Goal: Transaction & Acquisition: Purchase product/service

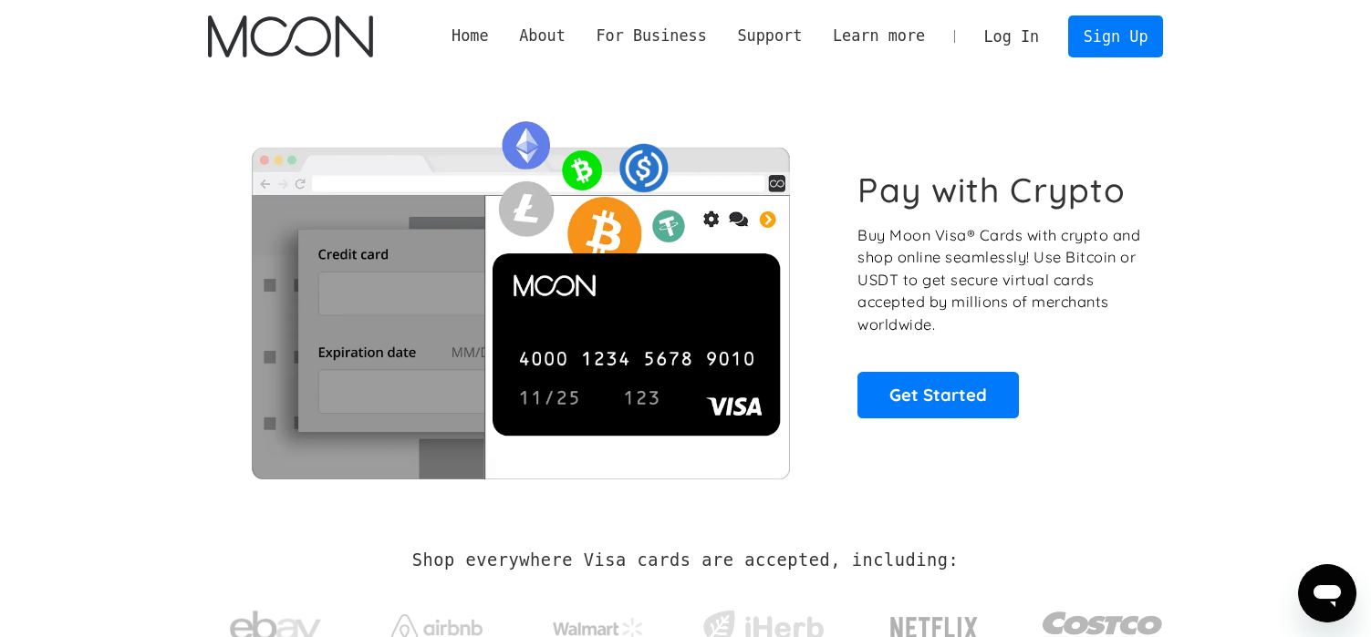
click at [1026, 42] on link "Log In" at bounding box center [1012, 36] width 86 height 40
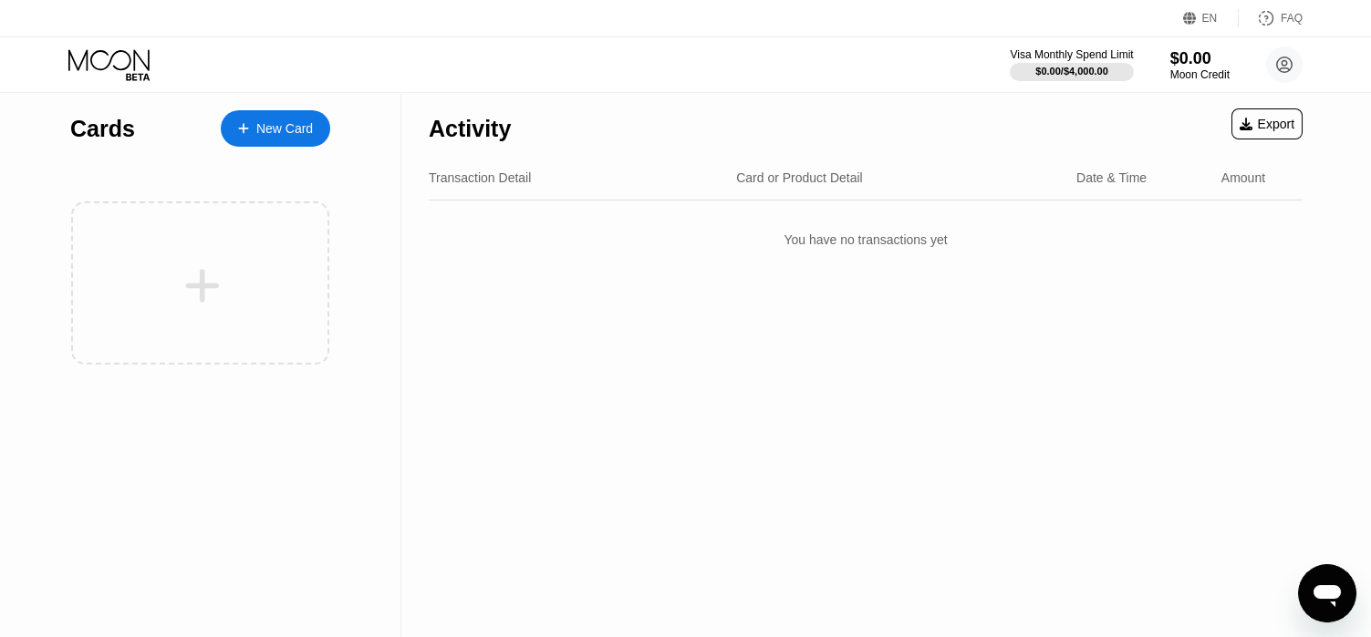
click at [1334, 593] on icon "Open messaging window" at bounding box center [1326, 597] width 27 height 22
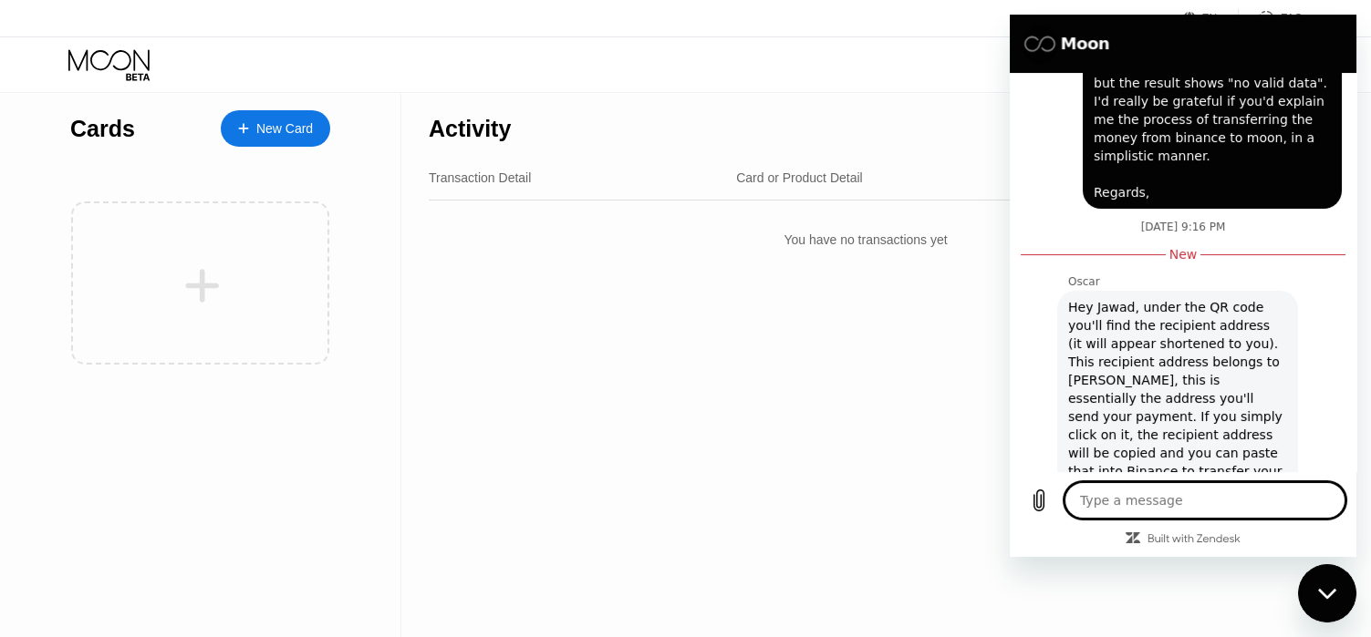
scroll to position [1090, 0]
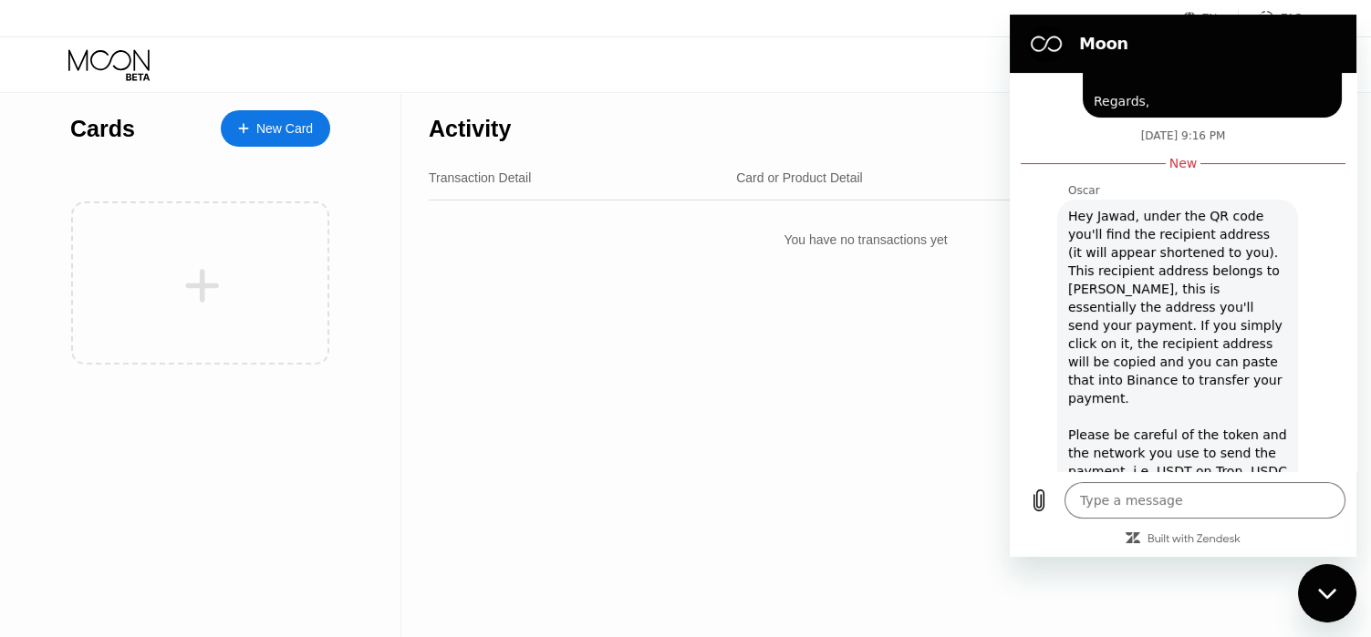
click at [910, 330] on div "Activity Export Transaction Detail Card or Product Detail Date & Time Amount Yo…" at bounding box center [865, 364] width 928 height 545
click at [844, 285] on div "Activity Export Transaction Detail Card or Product Detail Date & Time Amount Yo…" at bounding box center [865, 364] width 928 height 545
click at [715, 197] on div "Transaction Detail Card or Product Detail Date & Time Amount" at bounding box center [866, 178] width 874 height 45
click at [1337, 589] on div "Close messaging window" at bounding box center [1327, 593] width 55 height 55
type textarea "x"
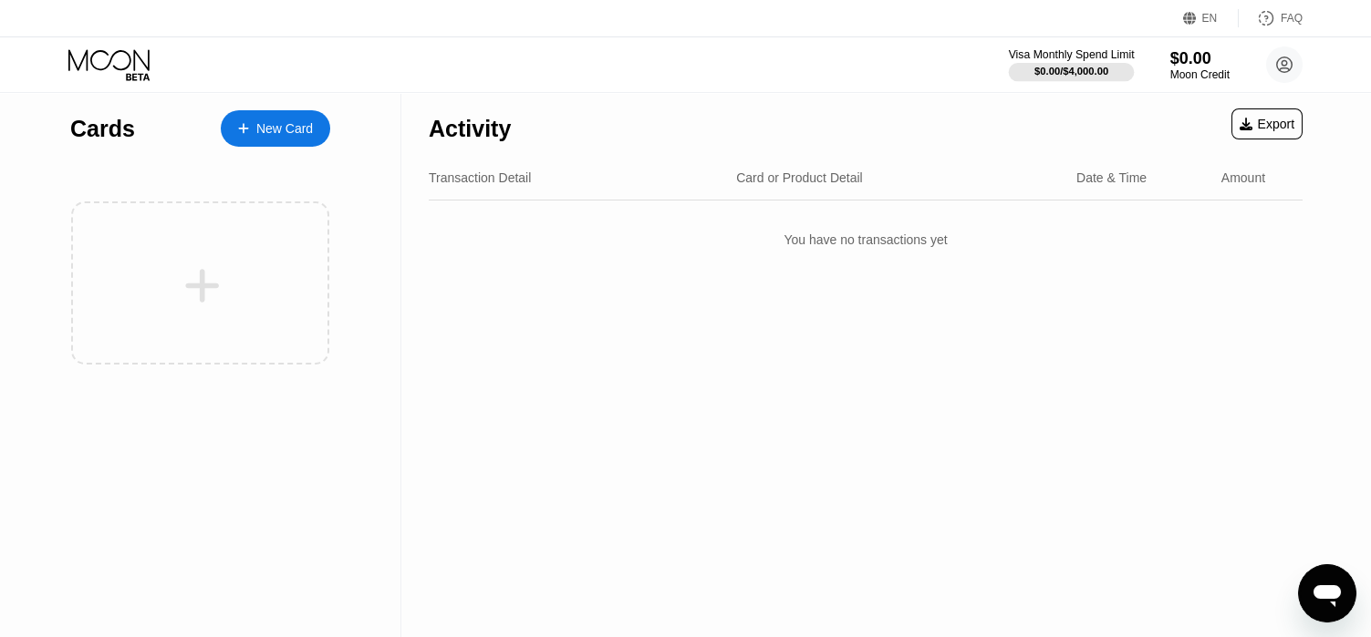
click at [1068, 66] on div "$0.00 / $4,000.00" at bounding box center [1071, 71] width 74 height 11
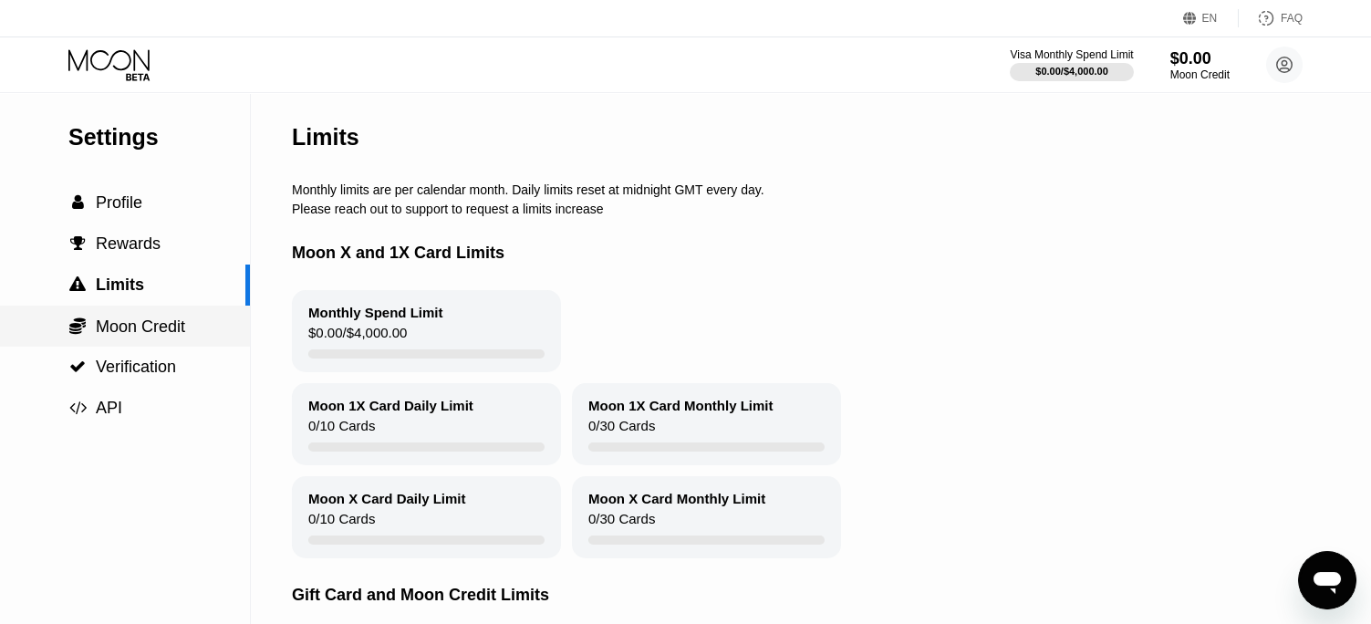
click at [159, 341] on div " Moon Credit" at bounding box center [125, 326] width 250 height 41
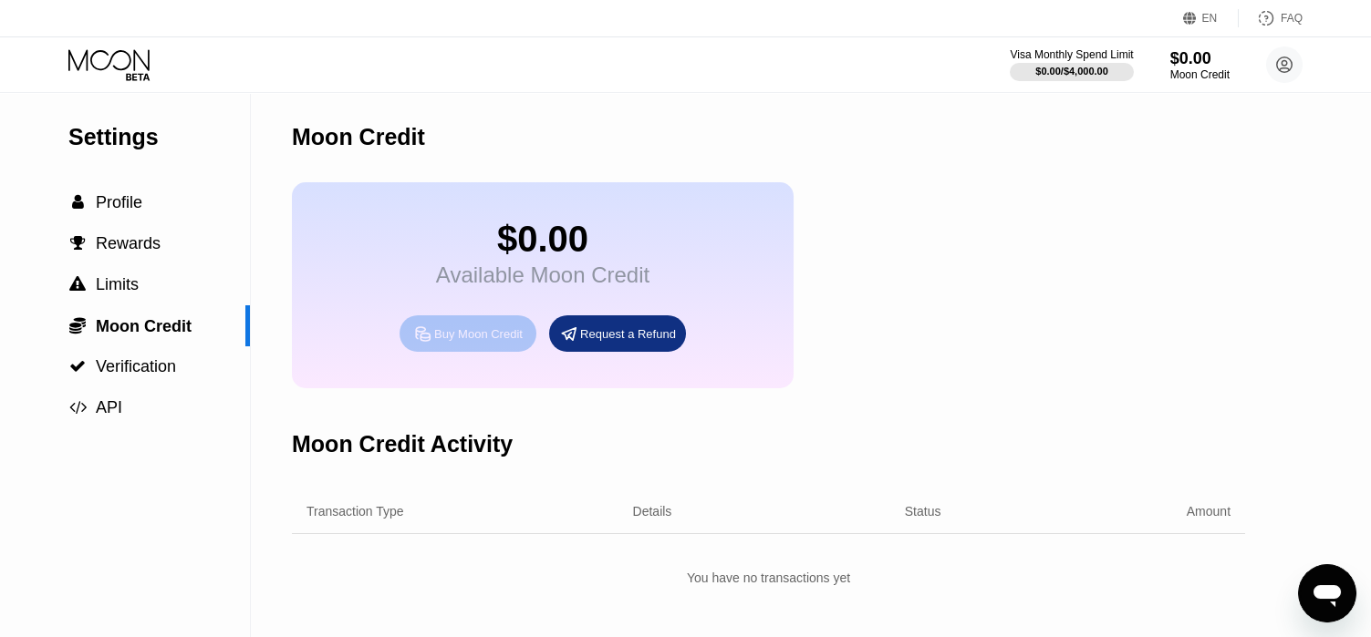
click at [426, 344] on icon at bounding box center [422, 334] width 19 height 19
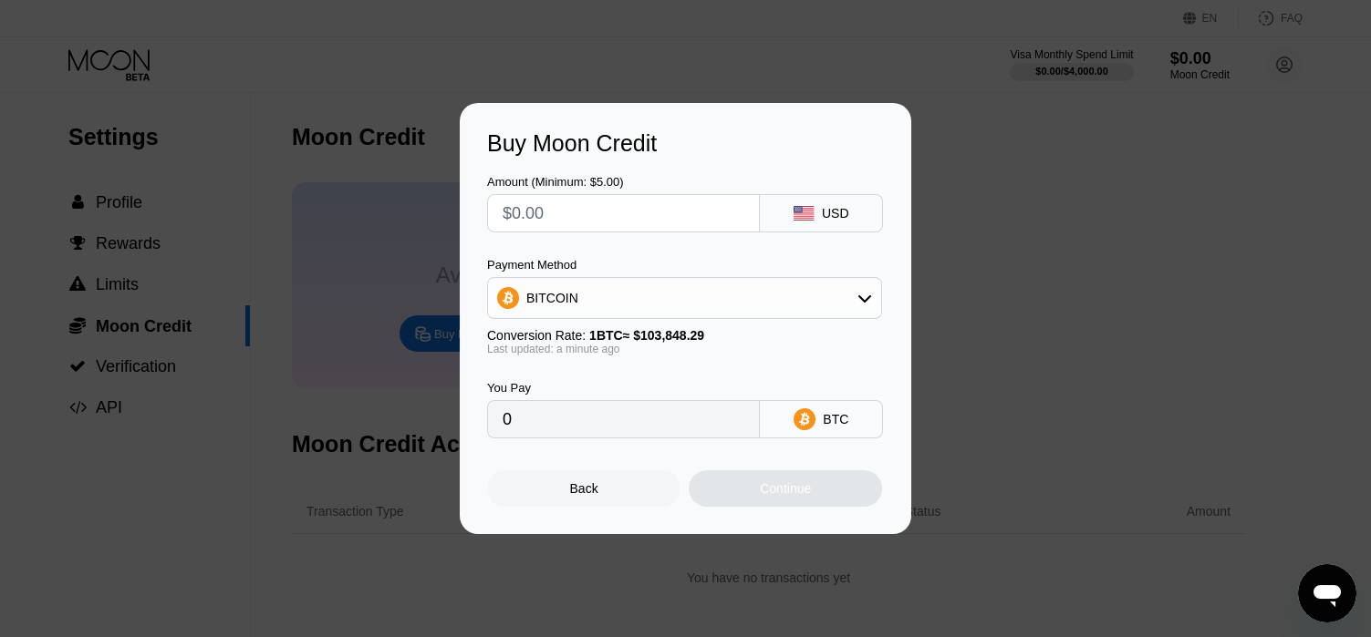
click at [625, 207] on input "text" at bounding box center [624, 213] width 242 height 36
type input "$2"
type input "0.00001926"
type input "$27"
type input "0.00026000"
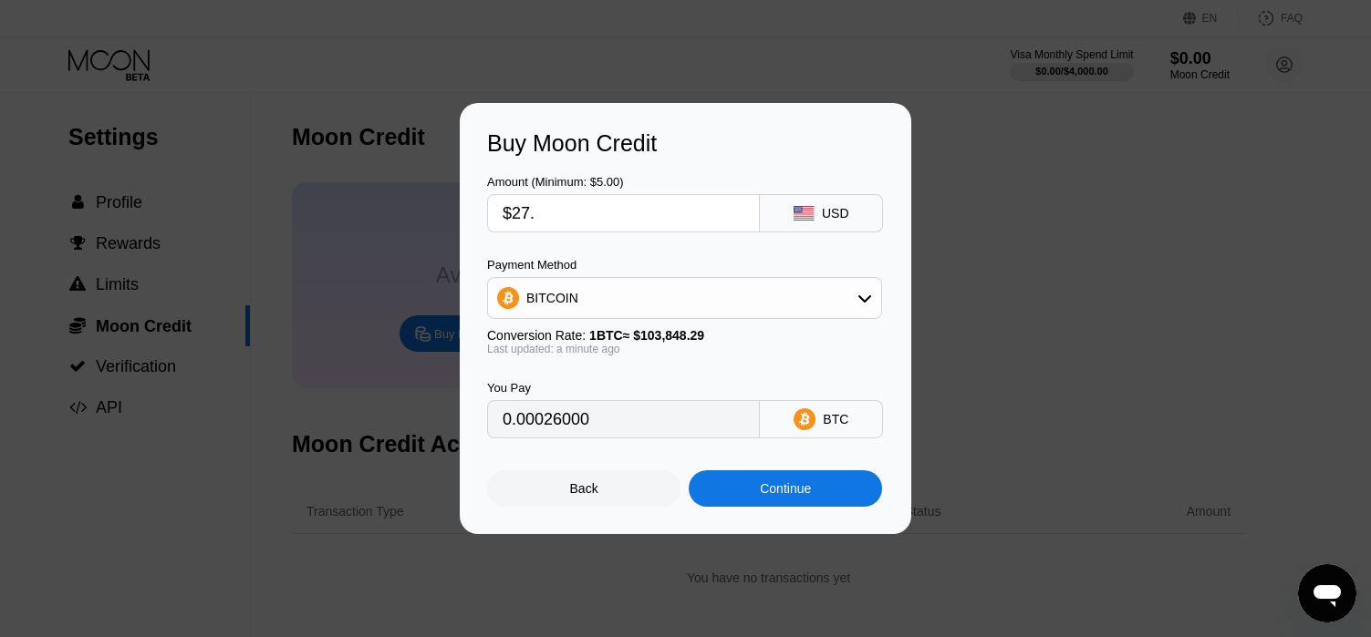
type input "$27.4"
type input "0.00026385"
type input "$27.47"
type input "0.00026453"
type input "$27.47"
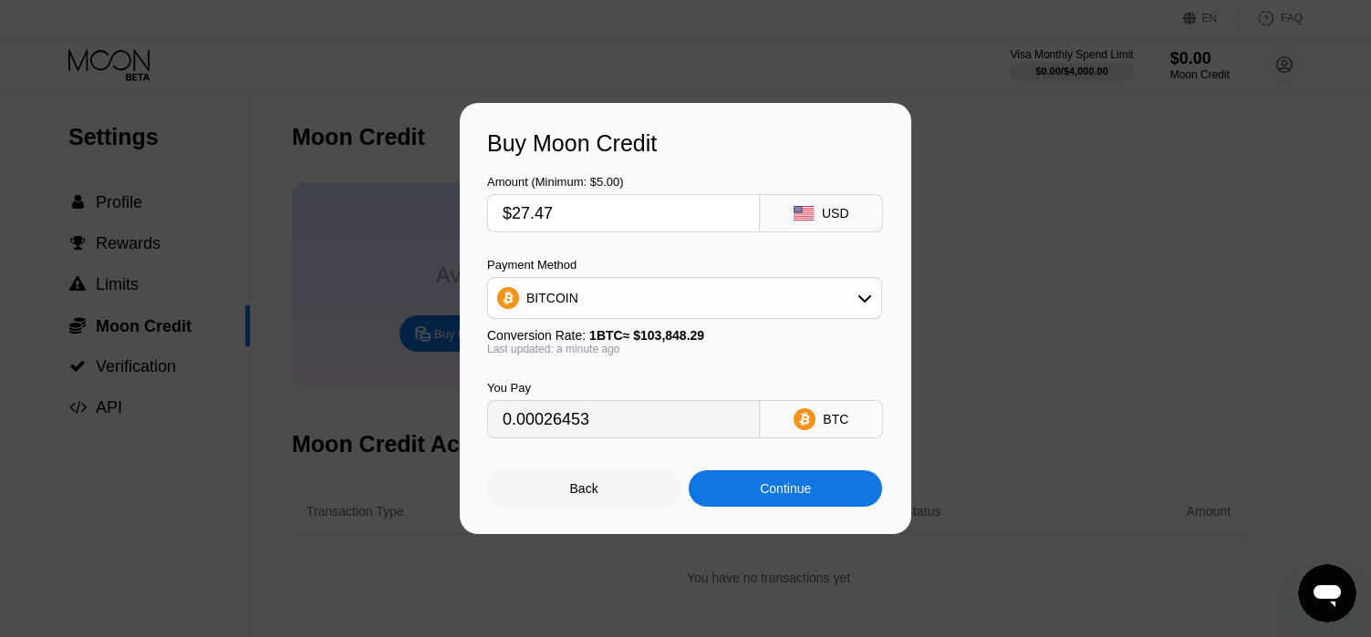
click at [764, 489] on div "Continue" at bounding box center [785, 489] width 51 height 15
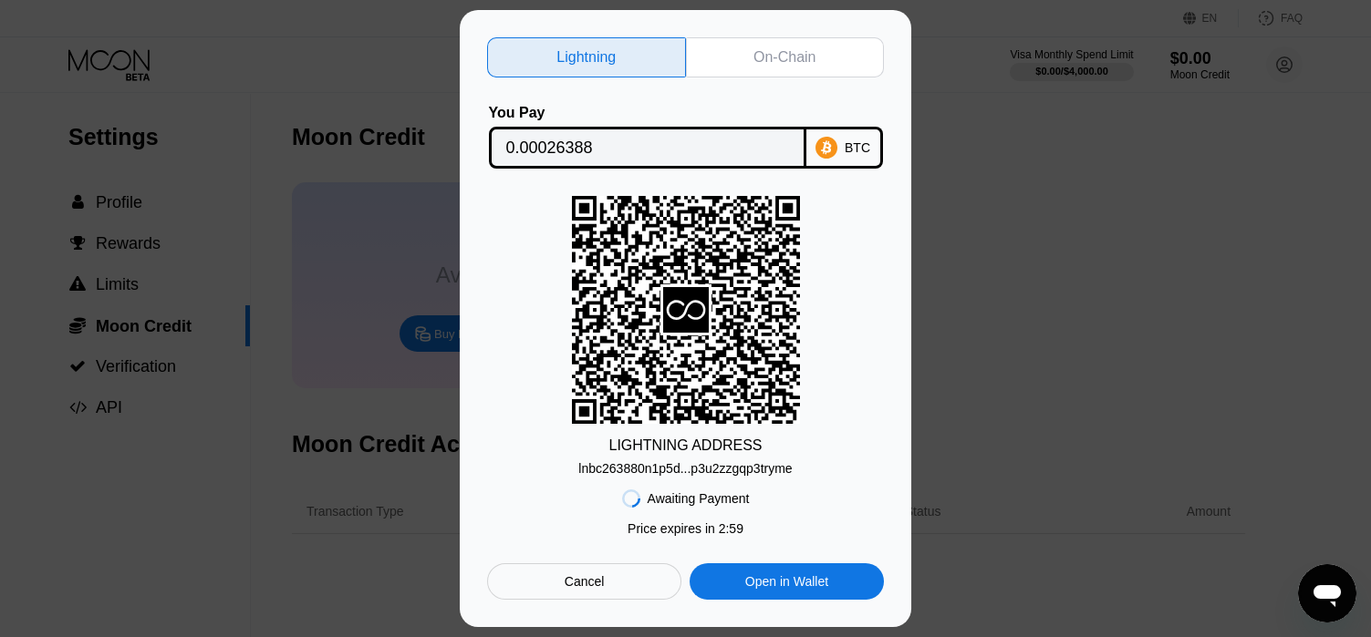
click at [684, 474] on div "lnbc263880n1p5d...p3u2zzgqp3tryme" at bounding box center [684, 468] width 213 height 15
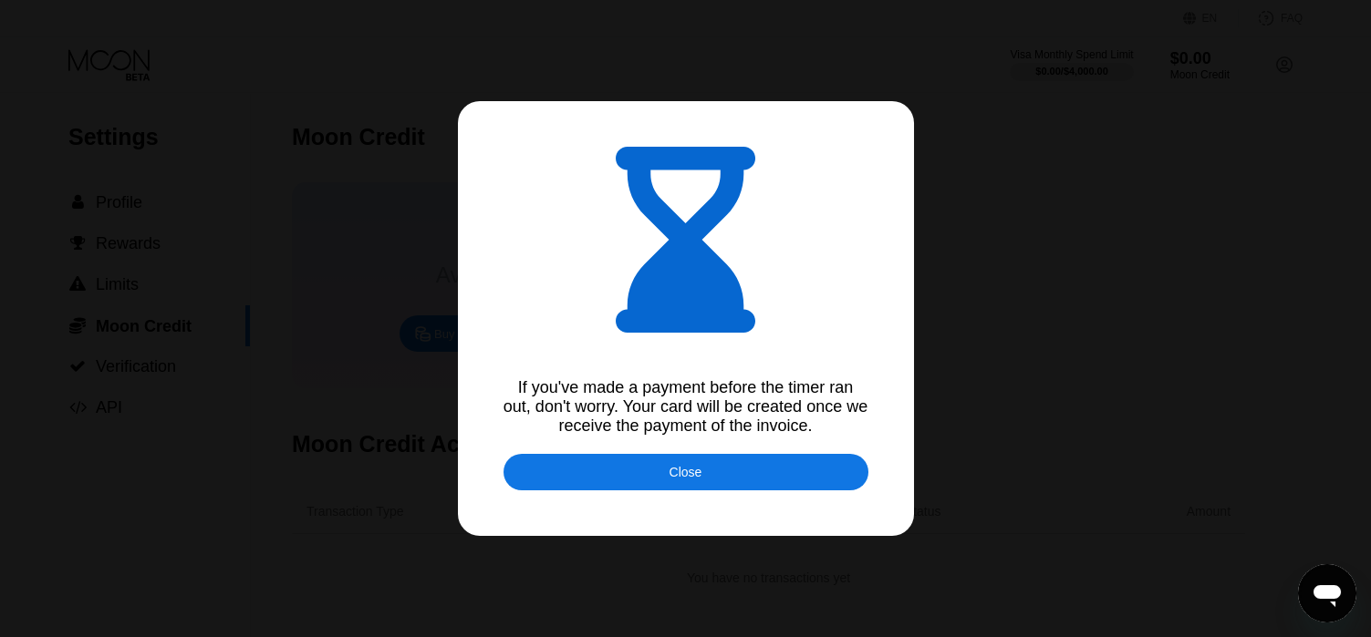
type textarea "x"
click at [766, 472] on div "Close" at bounding box center [685, 472] width 365 height 36
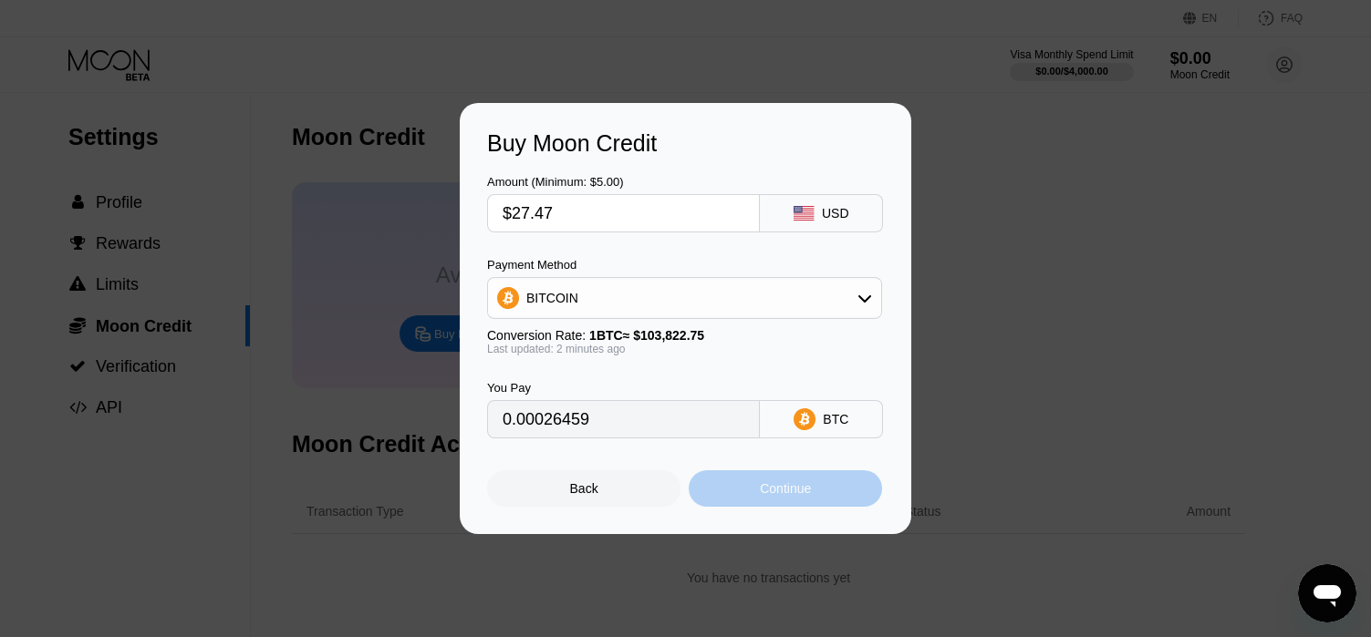
click at [769, 479] on div "Continue" at bounding box center [785, 489] width 193 height 36
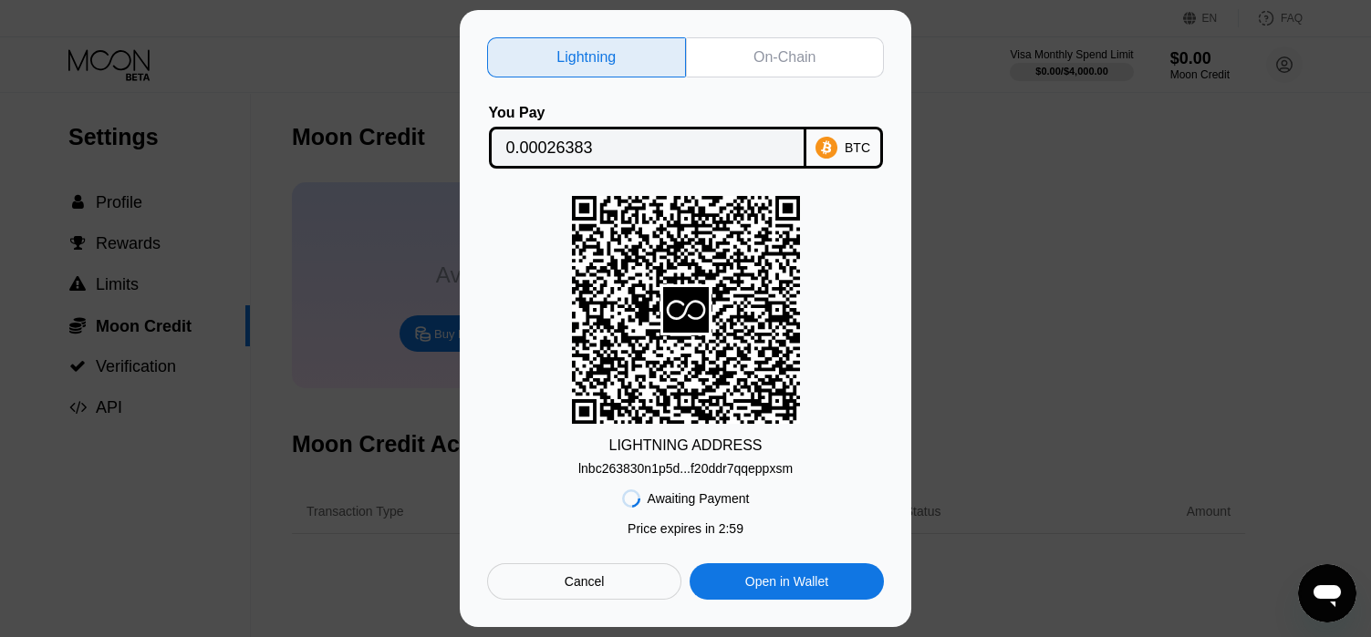
click at [705, 471] on div "lnbc263830n1p5d...f20ddr7qqeppxsm" at bounding box center [685, 468] width 214 height 15
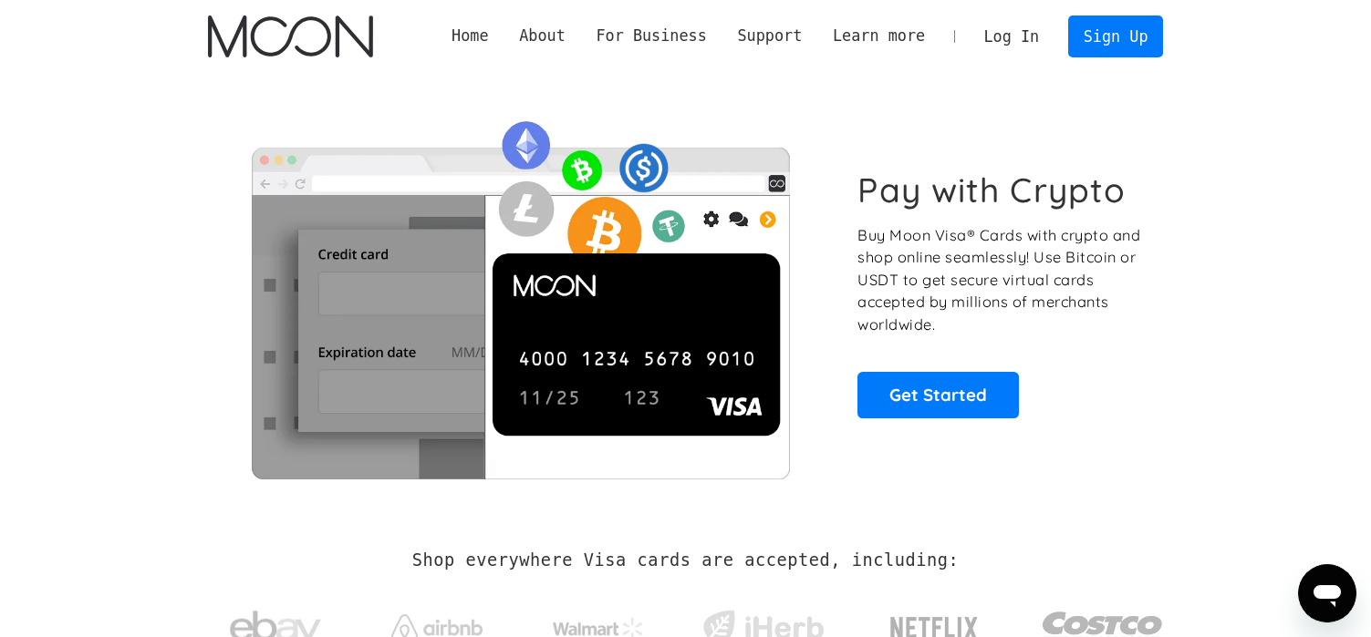
click at [1028, 36] on link "Log In" at bounding box center [1012, 36] width 86 height 40
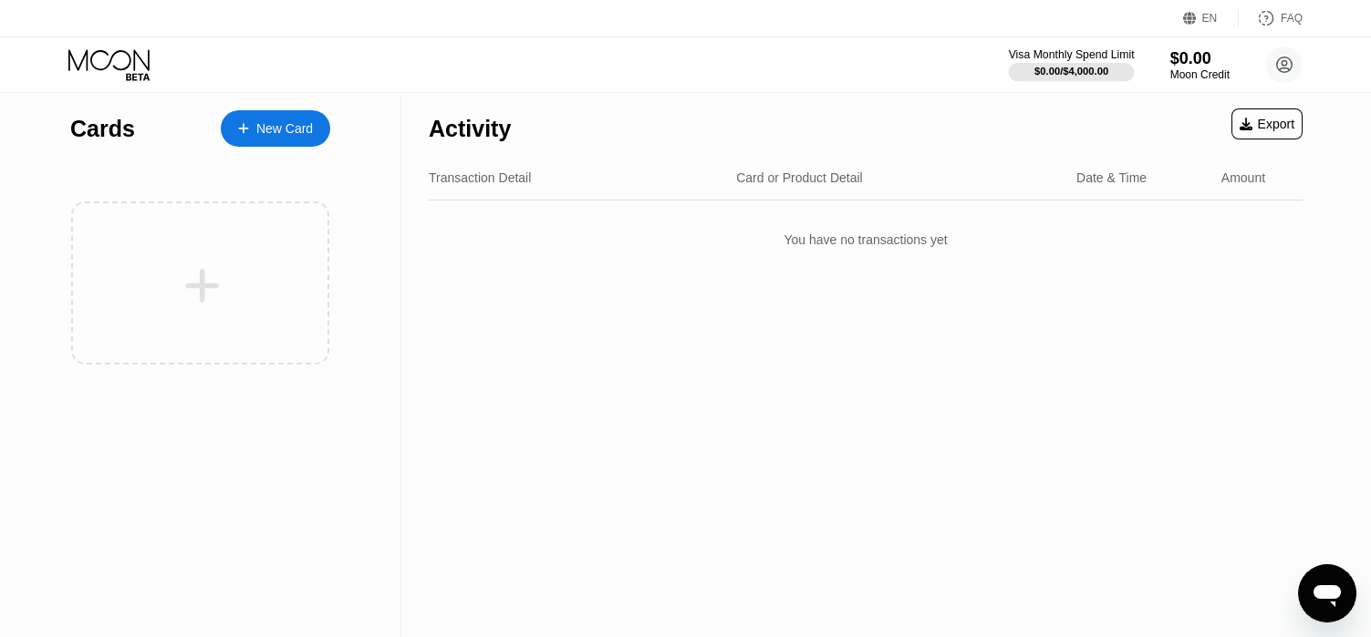
click at [1083, 61] on div "$0.00 / $4,000.00" at bounding box center [1072, 71] width 126 height 20
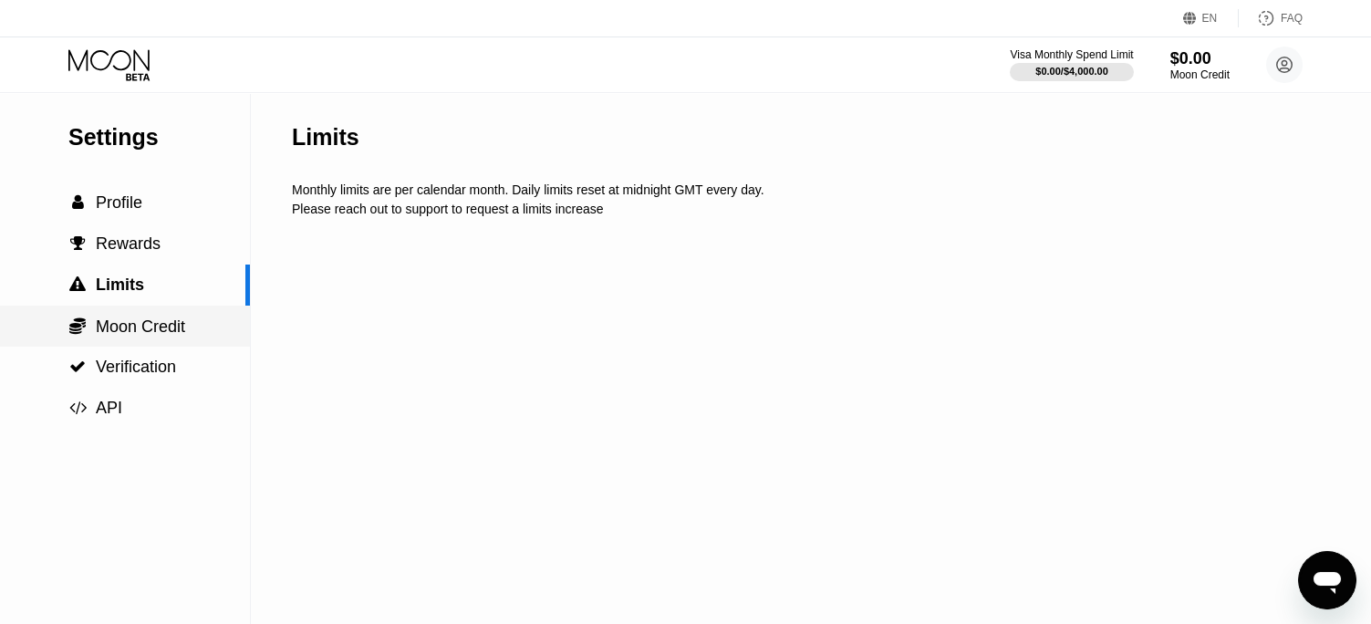
click at [184, 336] on span "Moon Credit" at bounding box center [140, 326] width 89 height 18
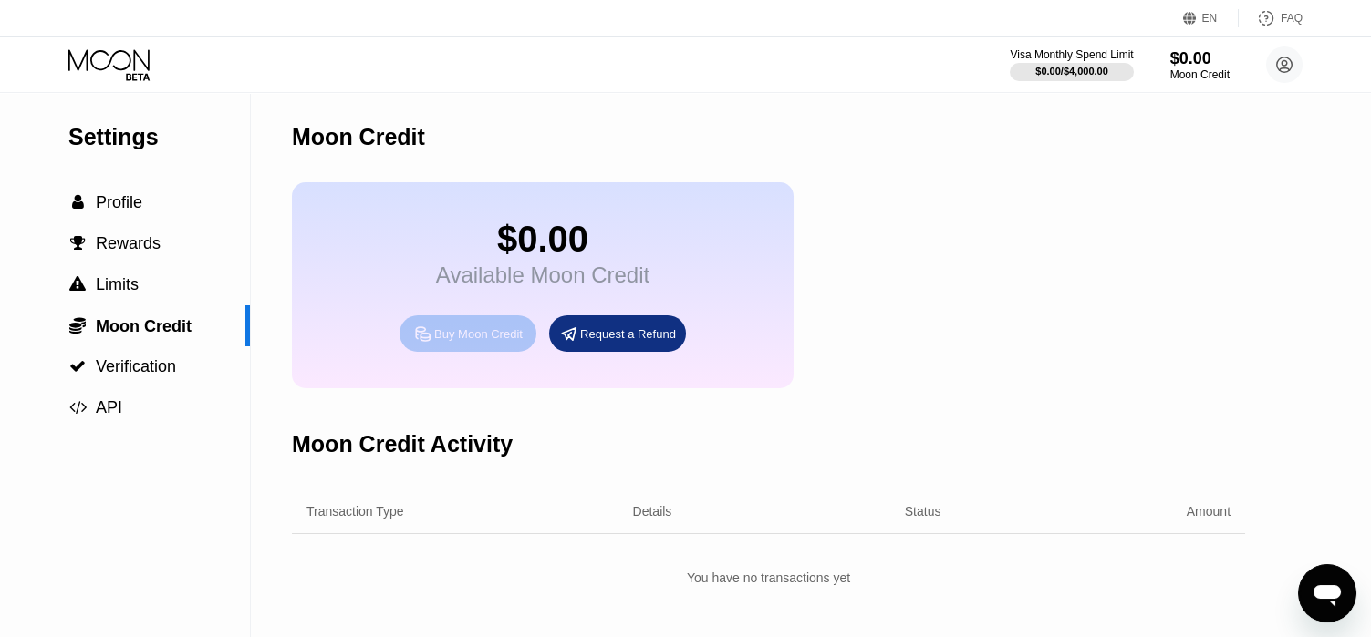
click at [464, 342] on div "Buy Moon Credit" at bounding box center [478, 334] width 88 height 16
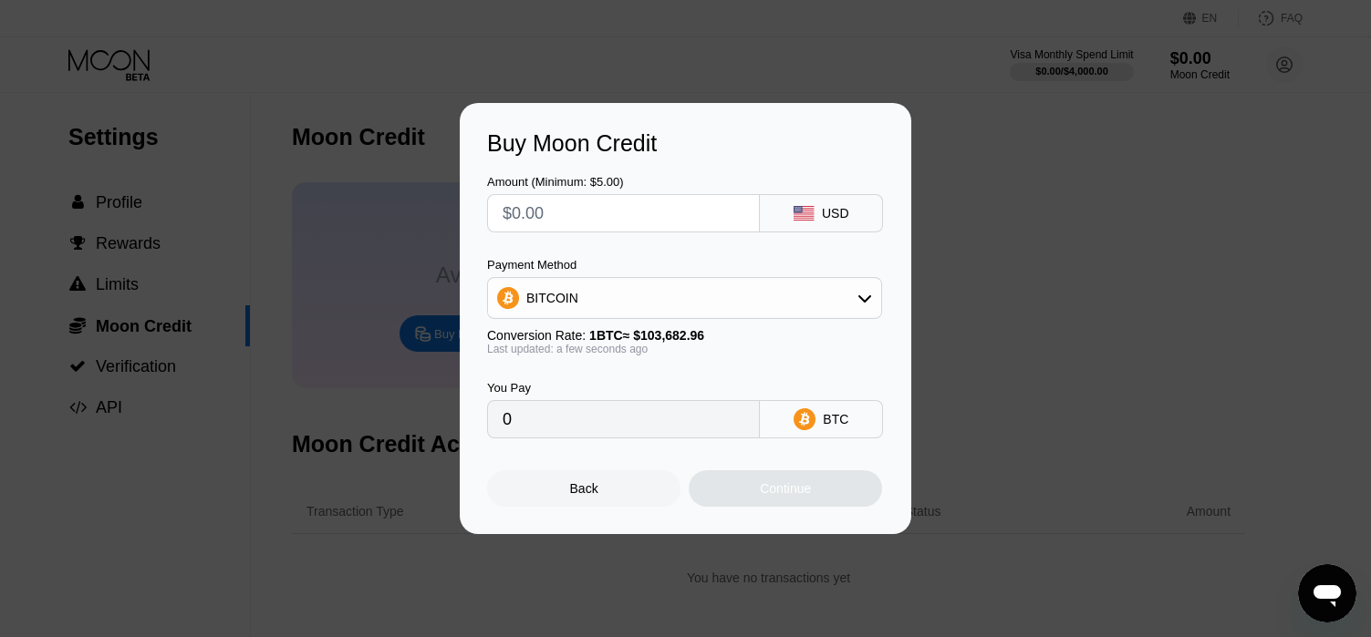
click at [637, 216] on input "text" at bounding box center [624, 213] width 242 height 36
type input "$2"
type input "0.00001929"
type input "$27"
type input "0.00026041"
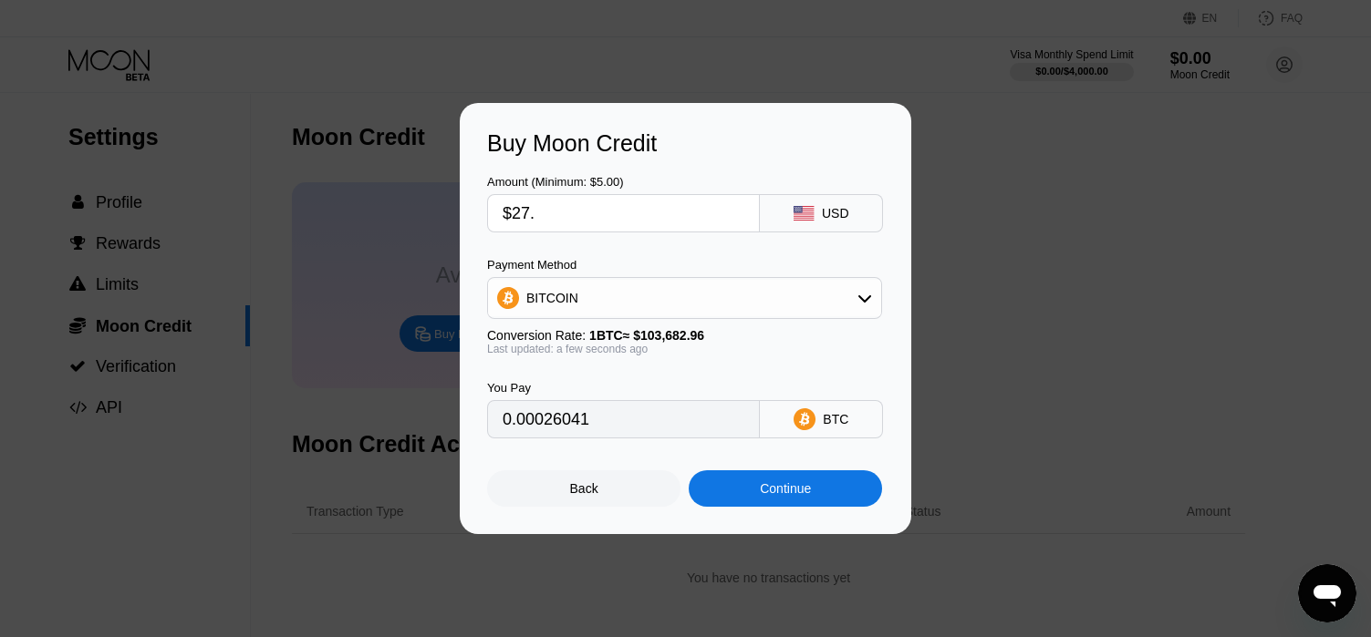
type input "$27.5"
type input "0.00026524"
type input "$27."
type input "0.00026041"
type input "$27.4"
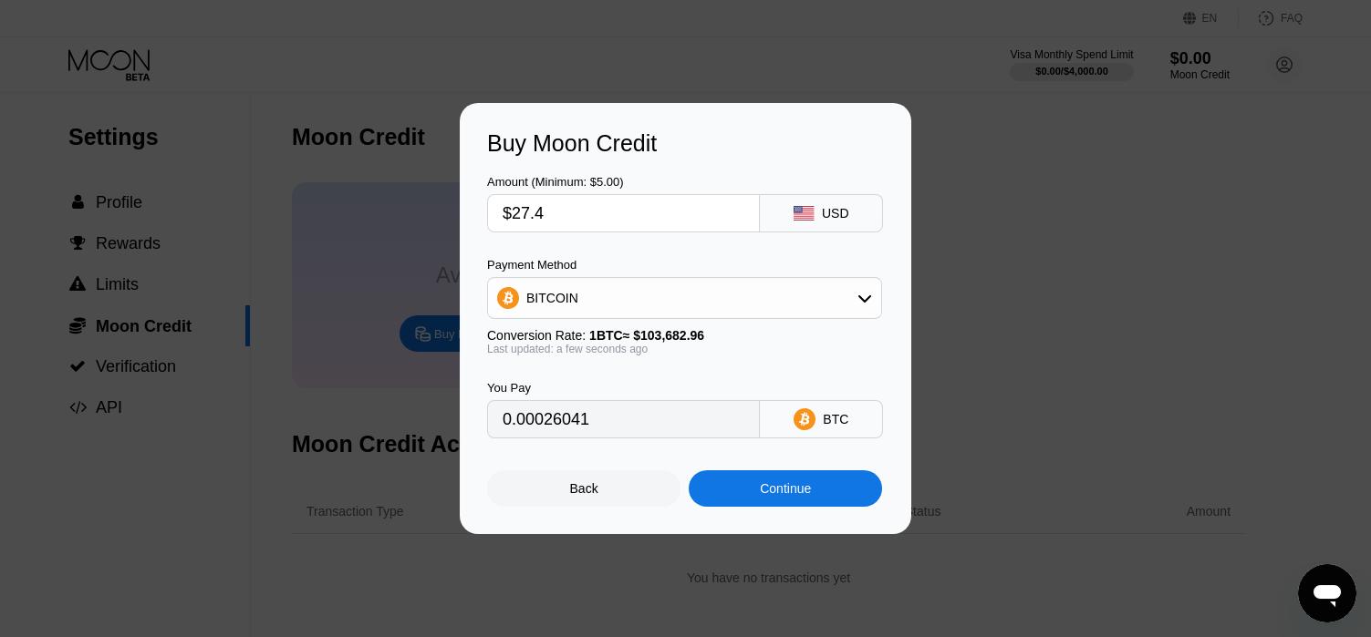
type input "0.00026427"
type input "$27.47"
type input "0.00026495"
type input "$27.47"
drag, startPoint x: 646, startPoint y: 431, endPoint x: 442, endPoint y: 436, distance: 203.4
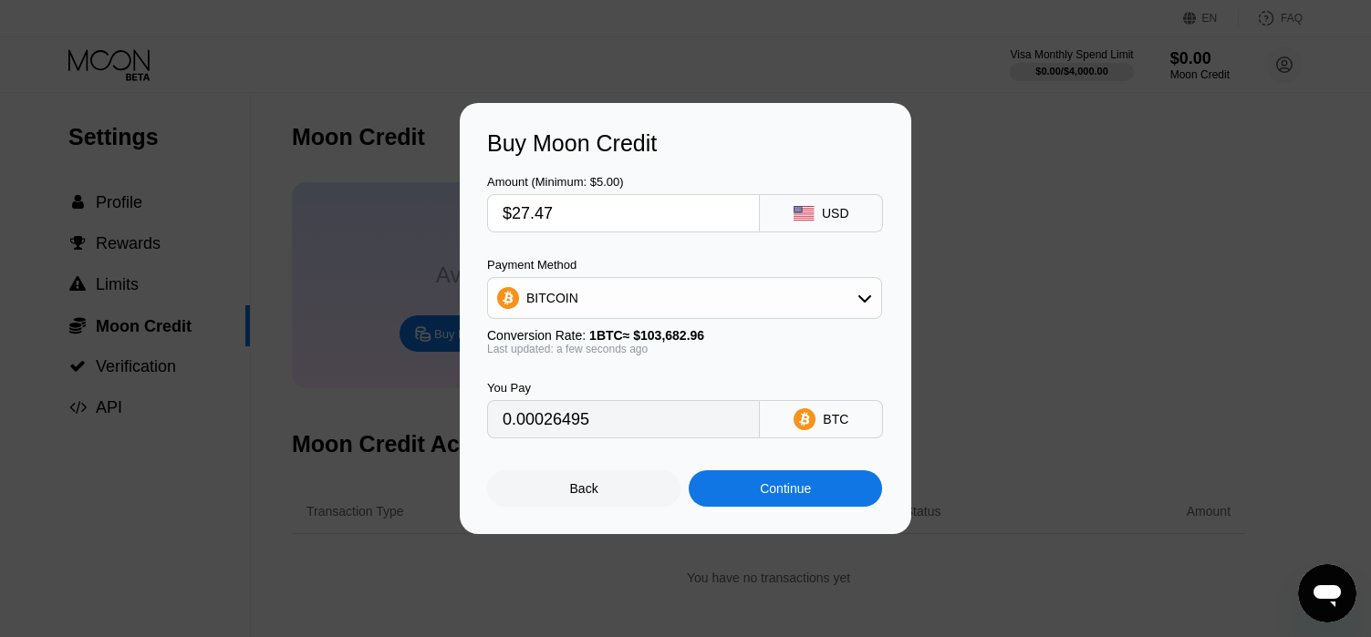
click at [442, 436] on div "Buy Moon Credit Amount (Minimum: $5.00) $27.47 USD Payment Method BITCOIN Conve…" at bounding box center [685, 318] width 1371 height 431
click at [773, 496] on div "Continue" at bounding box center [785, 489] width 51 height 15
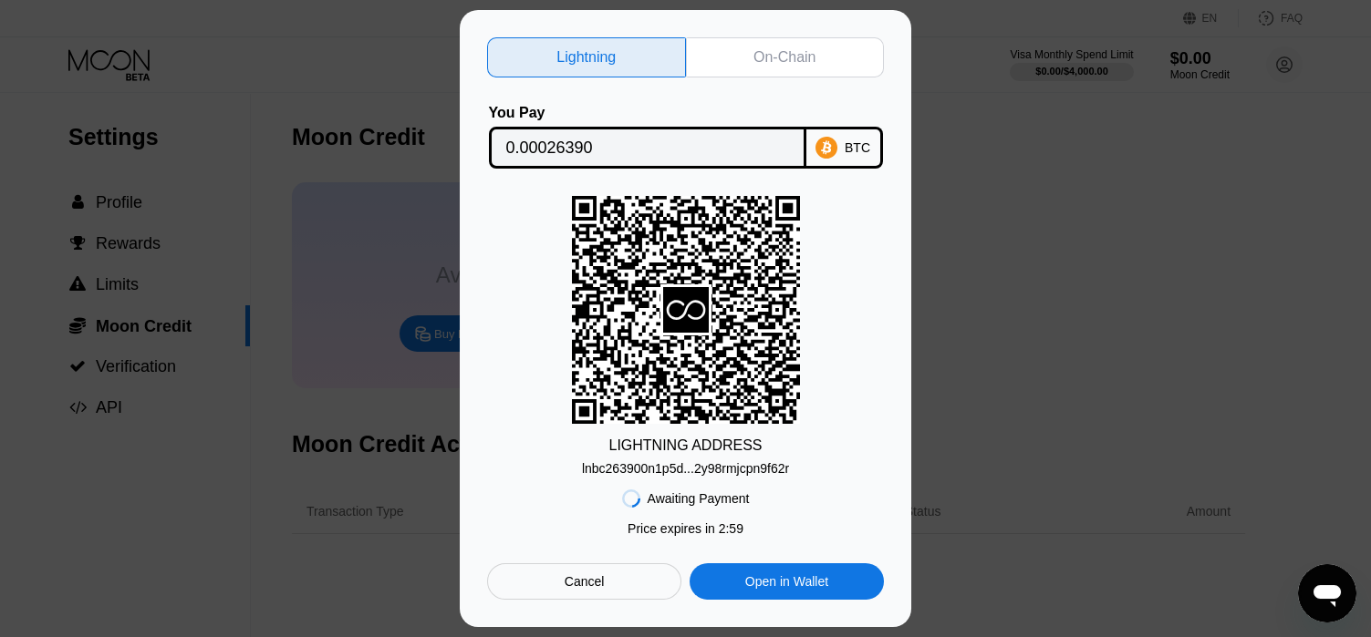
click at [694, 470] on div "lnbc263900n1p5d...2y98rmjcpn9f62r" at bounding box center [685, 468] width 207 height 15
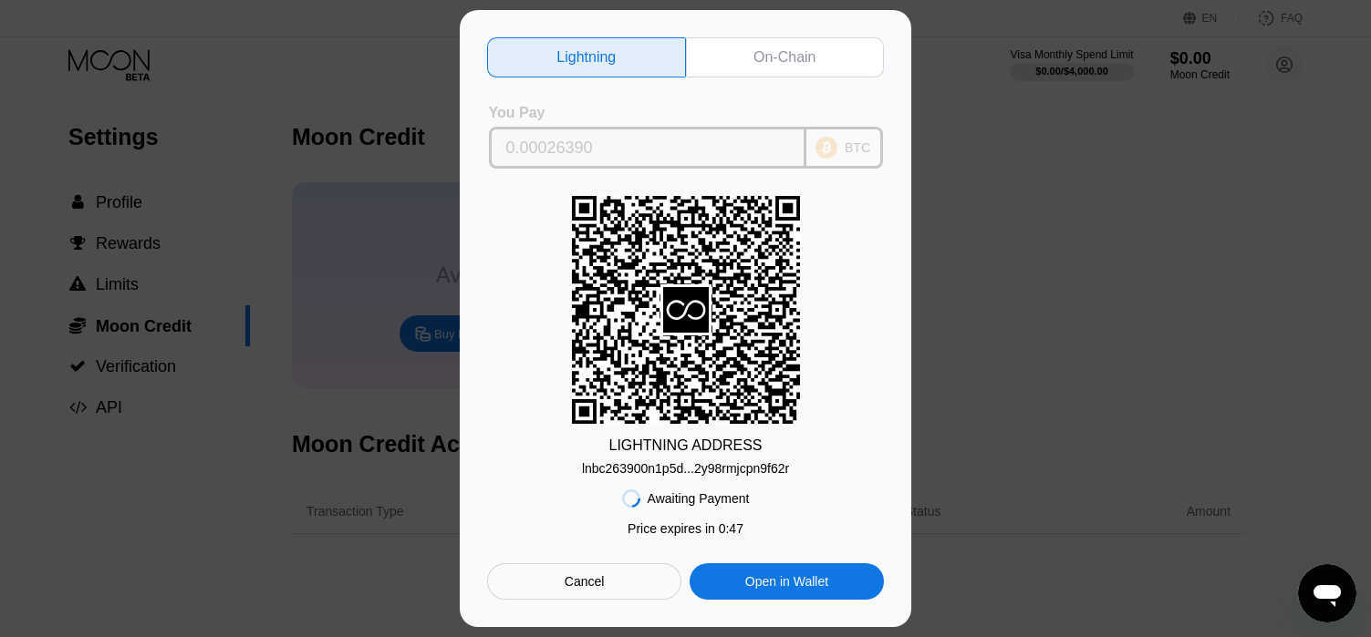
drag, startPoint x: 660, startPoint y: 132, endPoint x: 512, endPoint y: 134, distance: 148.7
click at [512, 134] on input "0.00026390" at bounding box center [647, 148] width 283 height 36
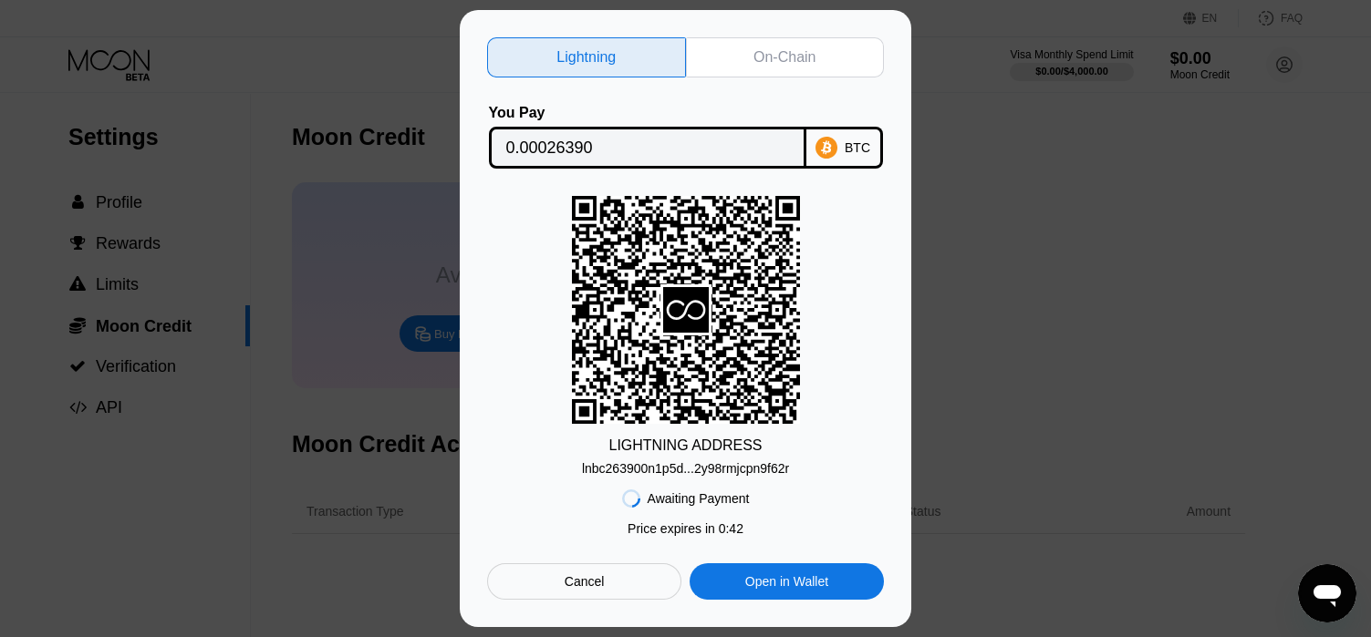
click at [594, 584] on div "Cancel" at bounding box center [585, 582] width 40 height 16
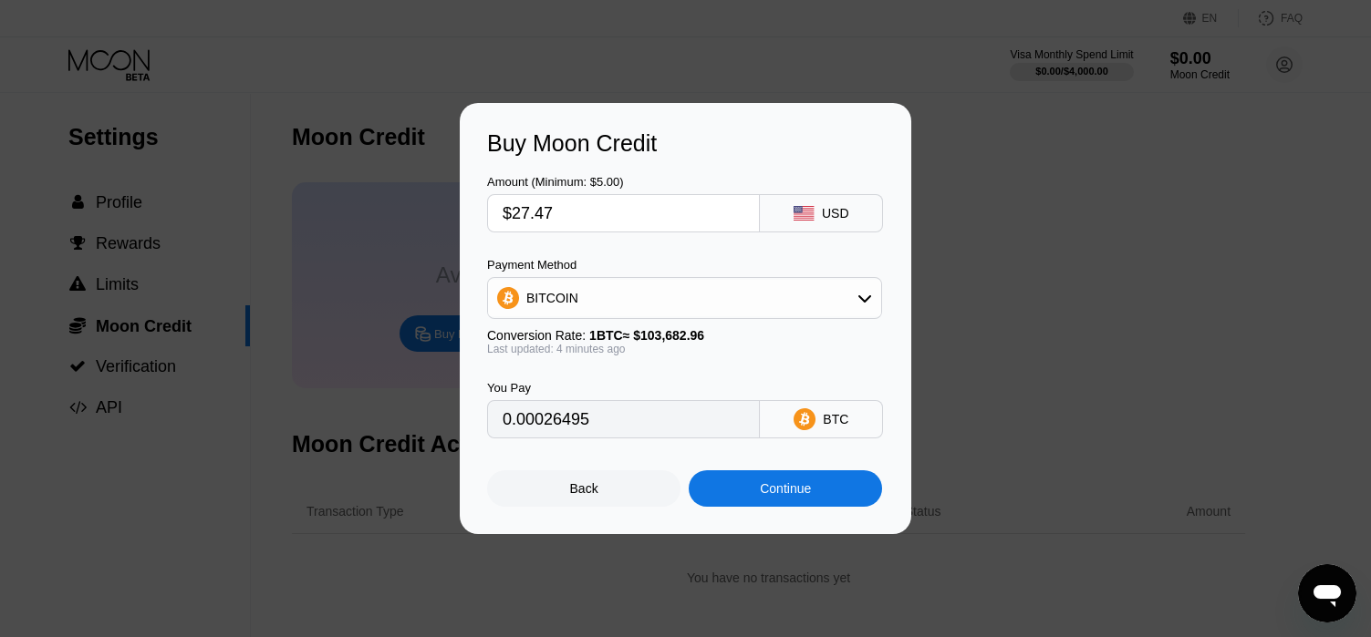
type input "0.00026416"
drag, startPoint x: 597, startPoint y: 429, endPoint x: 469, endPoint y: 421, distance: 128.8
click at [469, 421] on div "Buy Moon Credit Amount (Minimum: $5.00) $27.47 USD Payment Method BITCOIN Conve…" at bounding box center [685, 318] width 451 height 431
click at [567, 204] on input "$27.47" at bounding box center [624, 213] width 242 height 36
type input "$27.4"
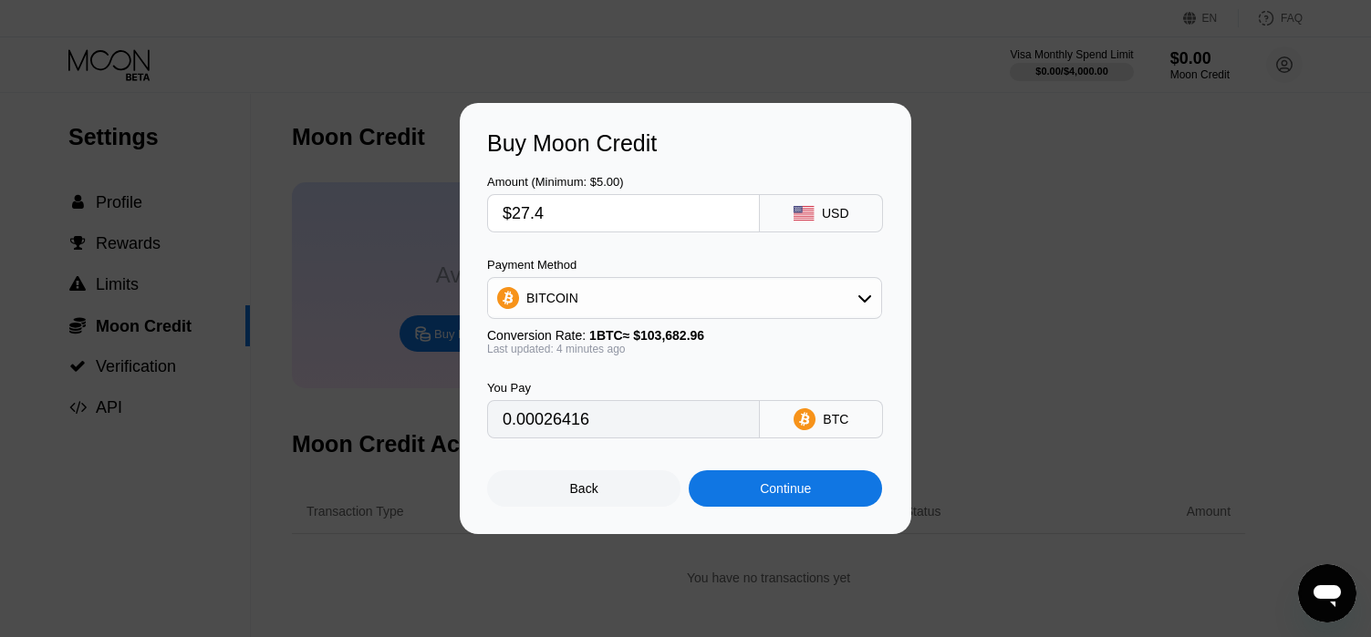
type input "0.00026349"
type input "$27."
type input "0.00025964"
type input "$27.01"
type input "0.00025974"
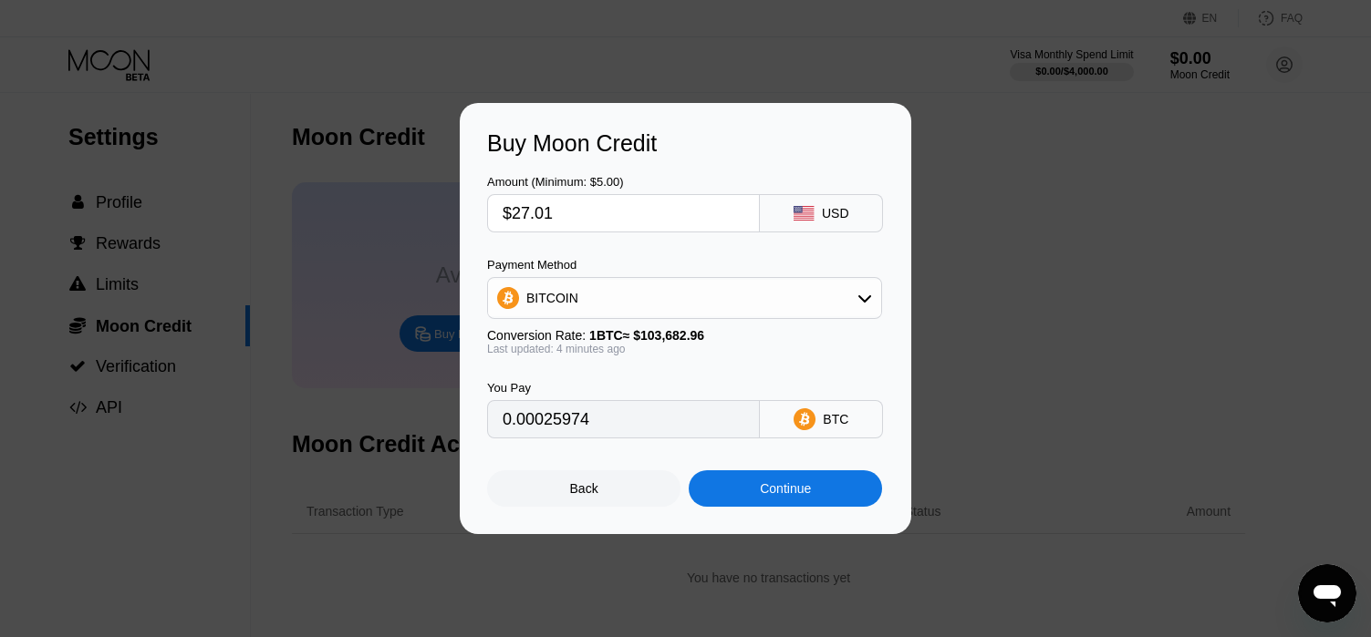
type input "$27.01"
click at [844, 498] on div "Continue" at bounding box center [785, 489] width 193 height 36
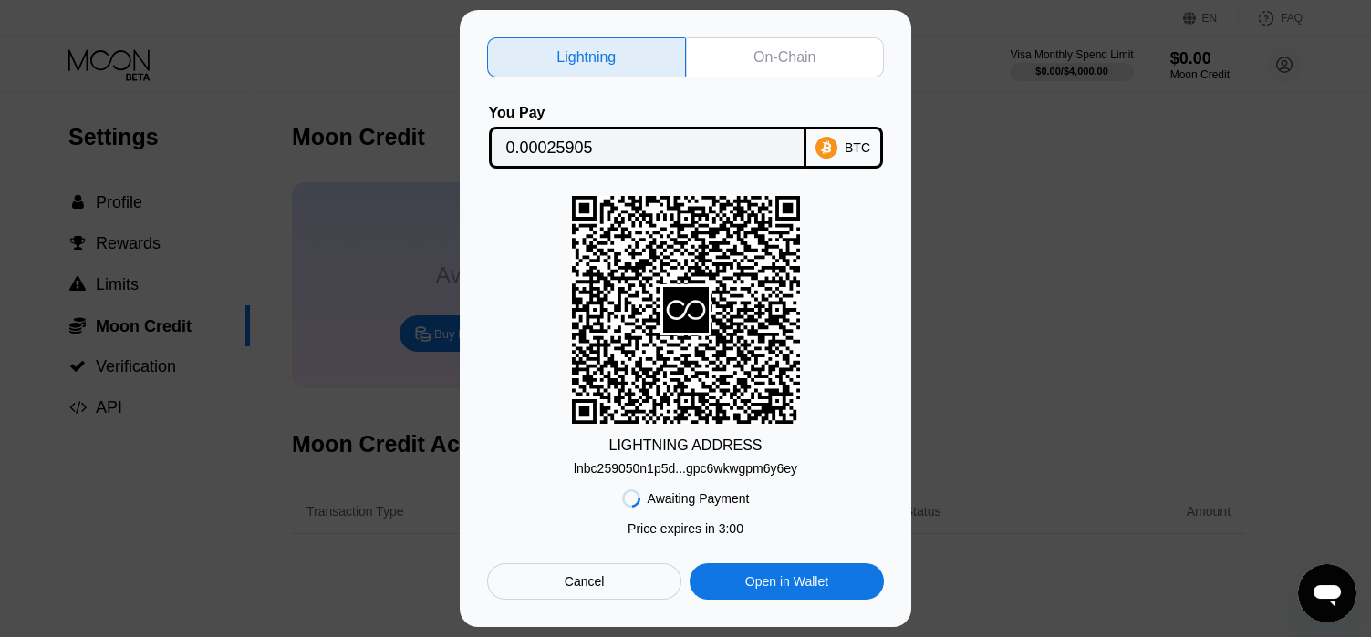
click at [717, 470] on div "lnbc259050n1p5d...gpc6wkwgpm6y6ey" at bounding box center [685, 468] width 223 height 15
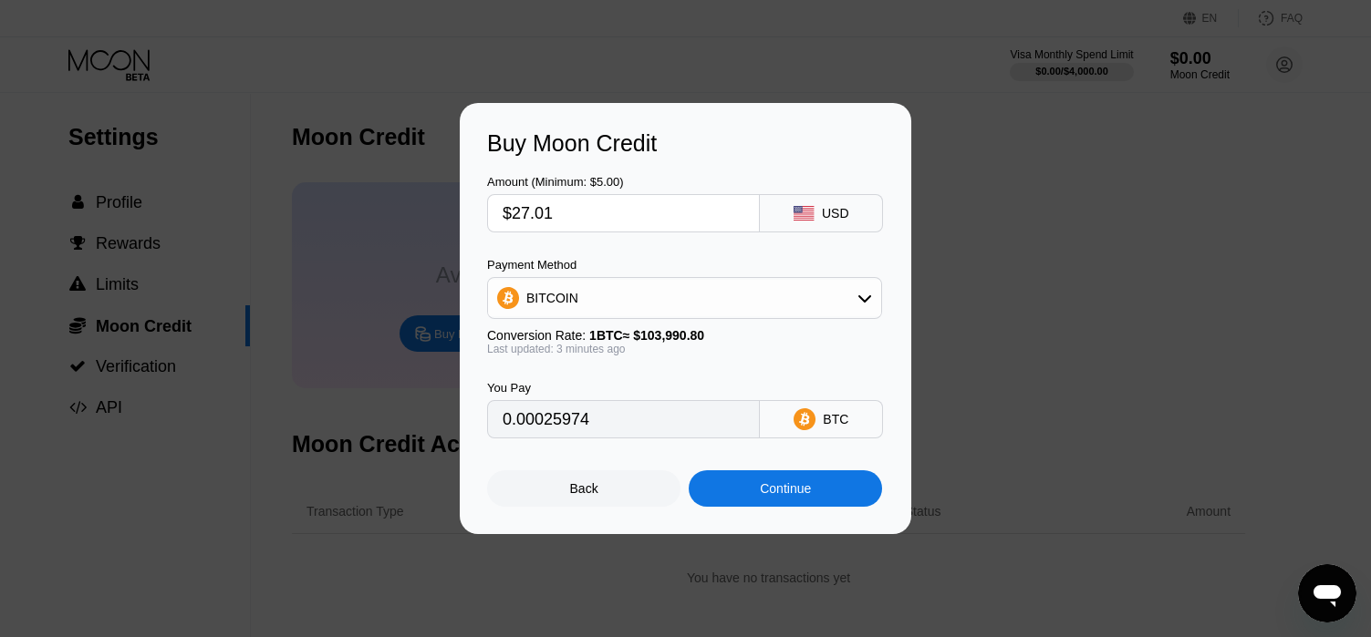
type input "0.00025948"
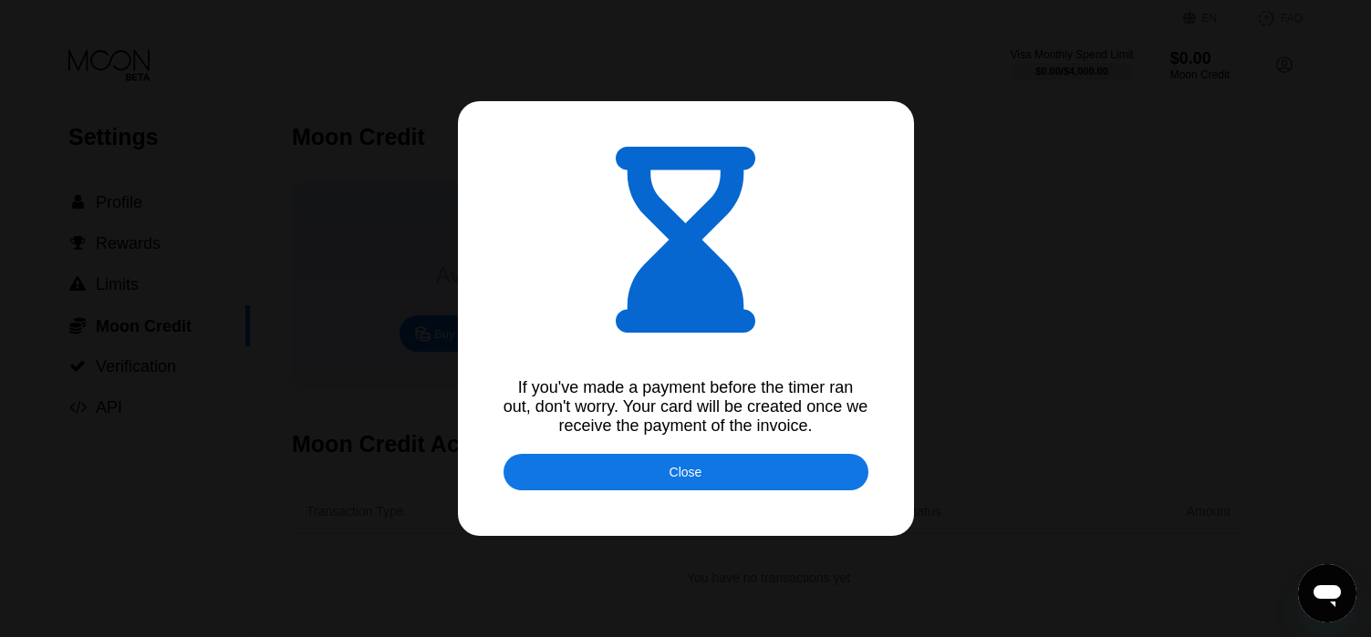
click at [756, 478] on div "Close" at bounding box center [685, 472] width 365 height 36
